Goal: Browse casually: Explore the website without a specific task or goal

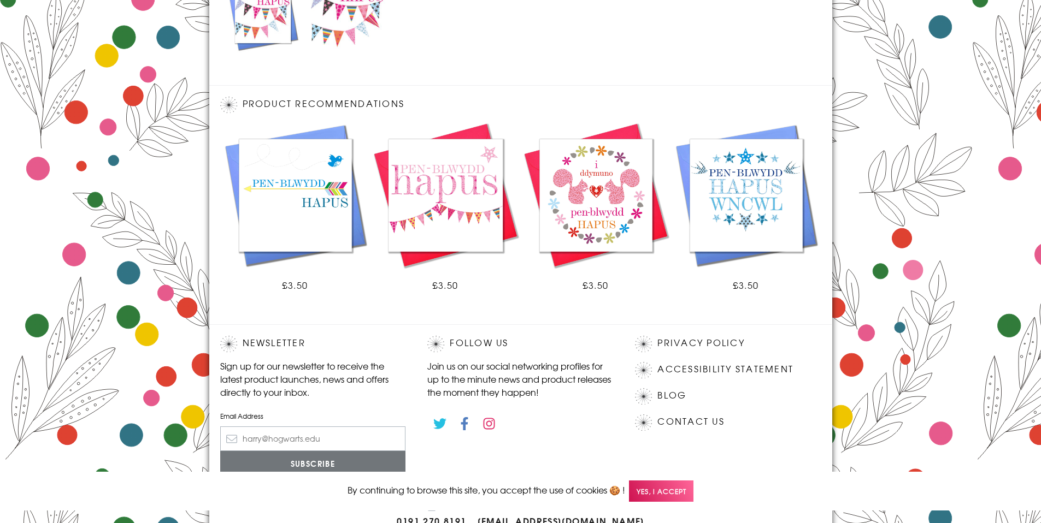
scroll to position [604, 0]
